Goal: Entertainment & Leisure: Consume media (video, audio)

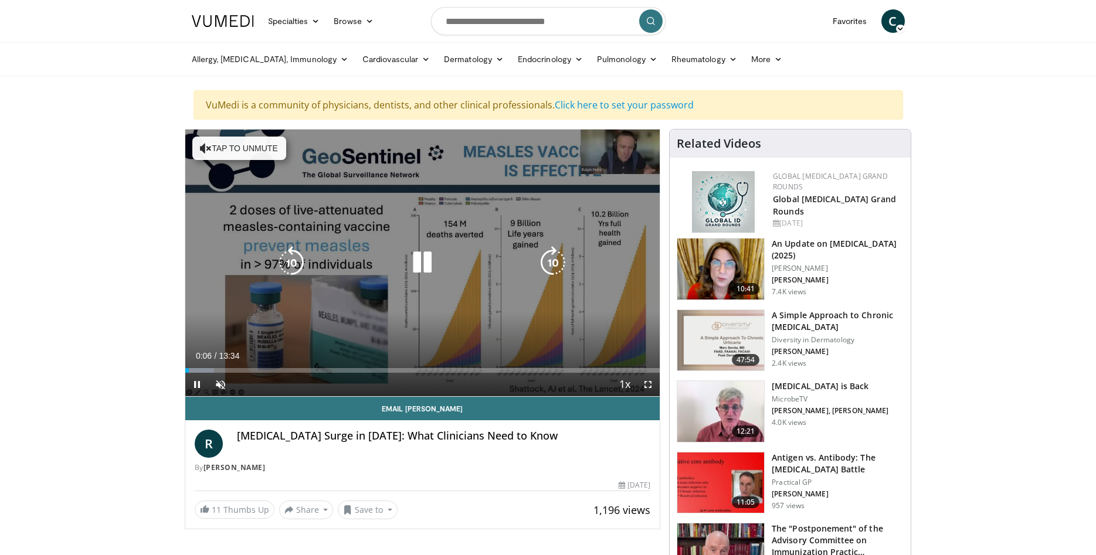
click at [374, 284] on div "10 seconds Tap to unmute" at bounding box center [422, 263] width 475 height 267
click at [421, 264] on icon "Video Player" at bounding box center [422, 262] width 33 height 33
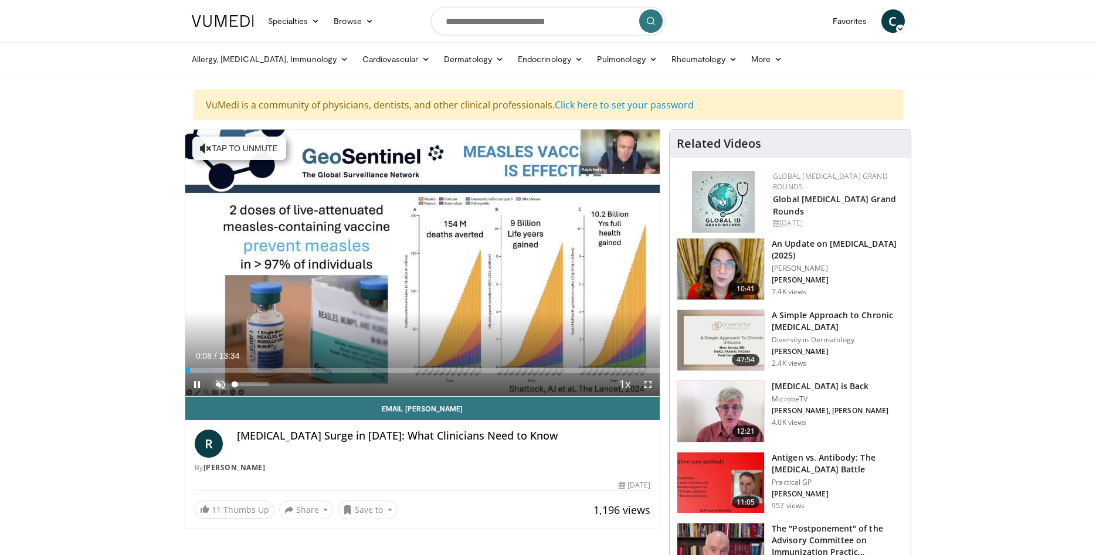
click at [223, 384] on span "Video Player" at bounding box center [220, 384] width 23 height 23
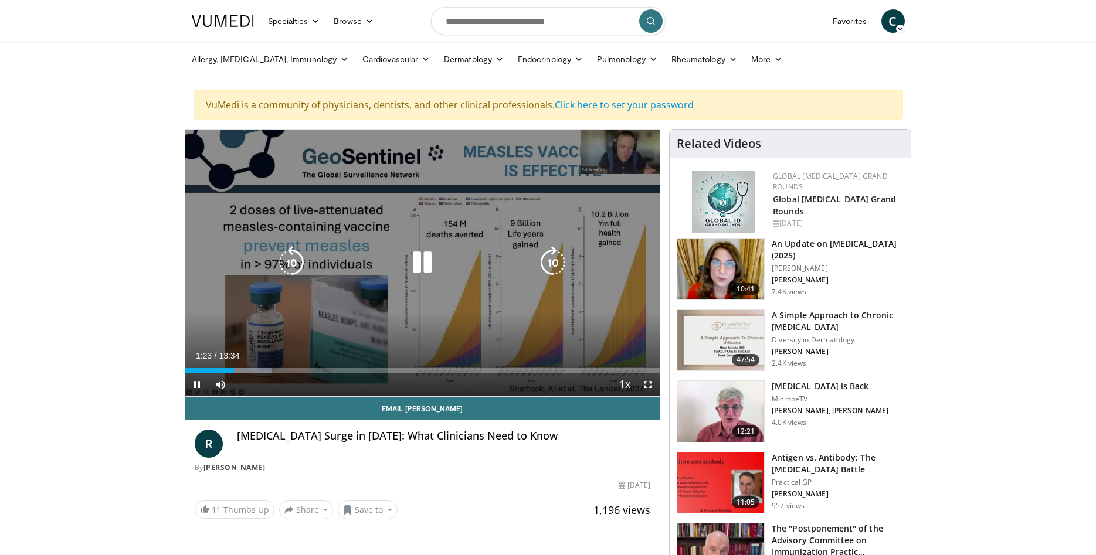
click at [424, 263] on icon "Video Player" at bounding box center [422, 262] width 33 height 33
click at [421, 266] on icon "Video Player" at bounding box center [422, 262] width 33 height 33
click at [335, 273] on div "Video Player" at bounding box center [422, 262] width 285 height 23
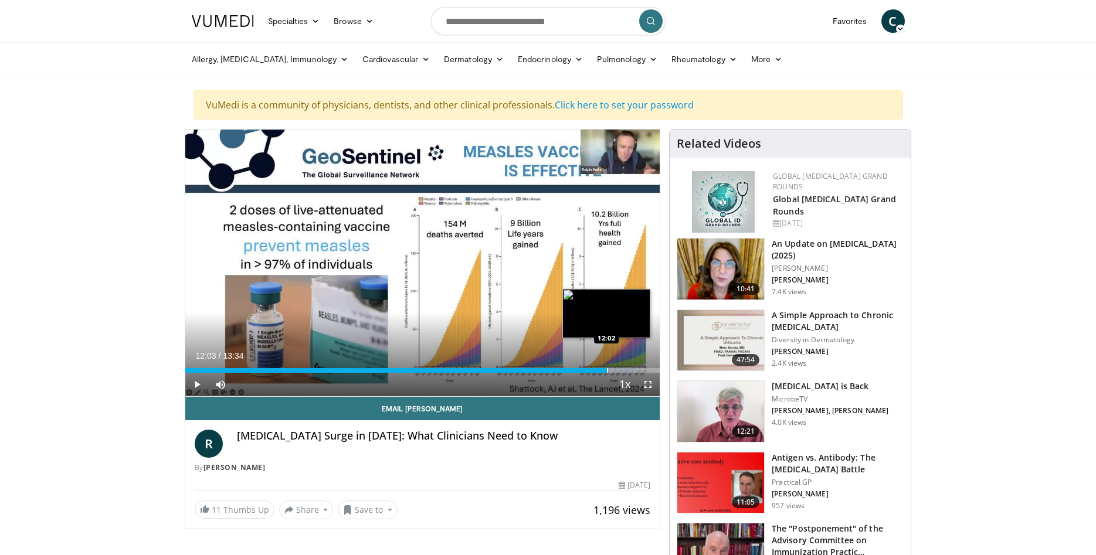
click at [607, 372] on div "Progress Bar" at bounding box center [607, 370] width 1 height 5
click at [614, 372] on div "Progress Bar" at bounding box center [618, 370] width 56 height 5
click at [627, 369] on div "Progress Bar" at bounding box center [624, 370] width 55 height 5
click at [635, 369] on div "Loaded : 100.00% 12:42 12:51" at bounding box center [422, 370] width 475 height 5
click at [645, 371] on div "Loaded : 100.00% 12:57 13:09" at bounding box center [422, 370] width 475 height 5
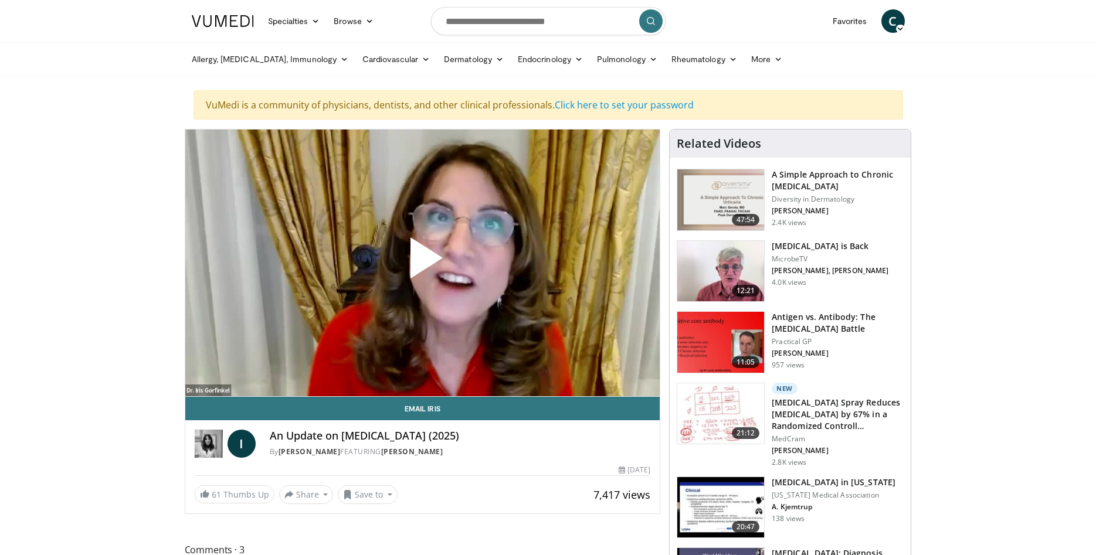
click at [422, 263] on span "Video Player" at bounding box center [422, 263] width 0 height 0
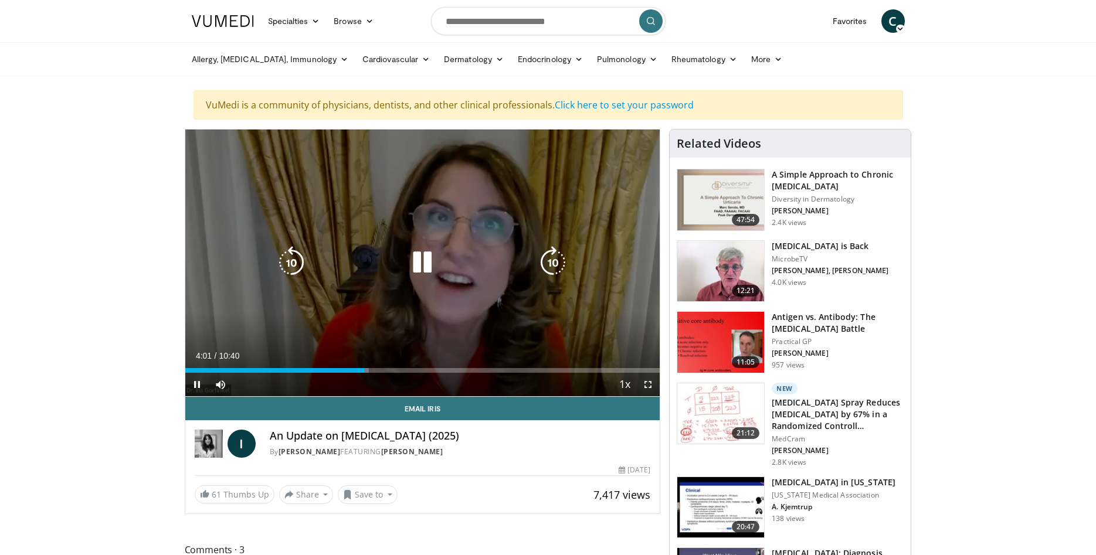
click at [420, 262] on icon "Video Player" at bounding box center [422, 262] width 33 height 33
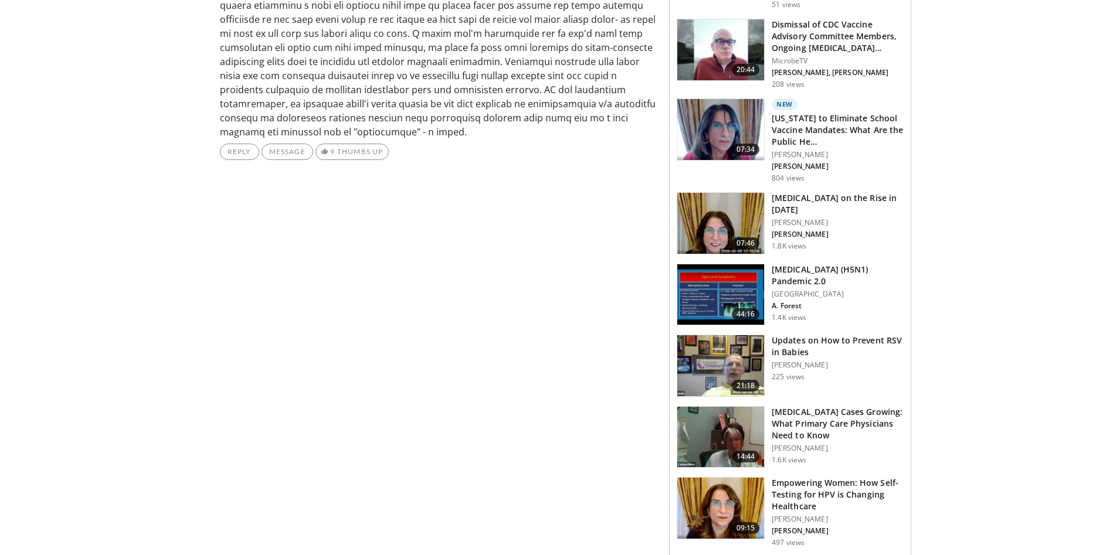
scroll to position [837, 0]
